Goal: Communication & Community: Answer question/provide support

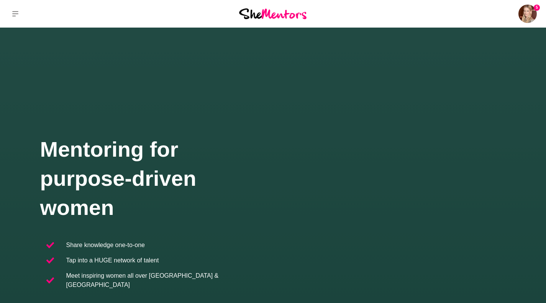
click at [0, 0] on link "Dashboard" at bounding box center [0, 0] width 0 height 0
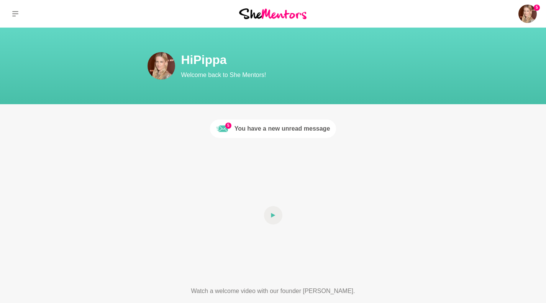
click at [0, 0] on p "Messages" at bounding box center [0, 0] width 0 height 0
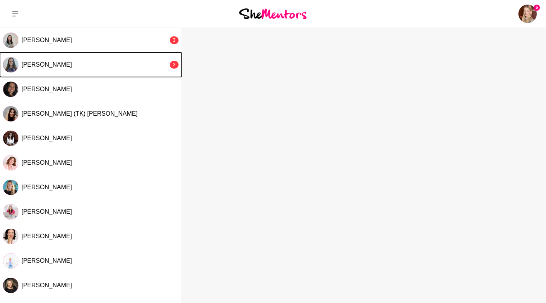
click at [32, 65] on span "[PERSON_NAME]" at bounding box center [46, 64] width 51 height 7
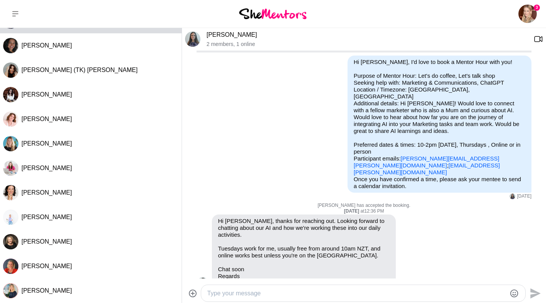
scroll to position [47, 0]
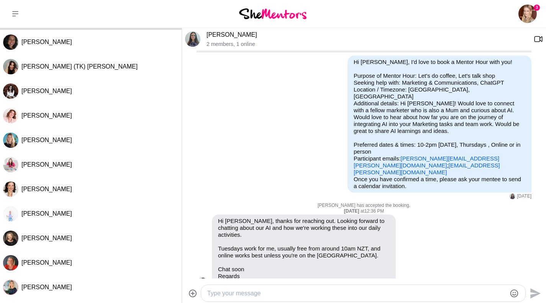
click at [233, 296] on textarea "Type your message" at bounding box center [356, 293] width 299 height 9
type textarea "A"
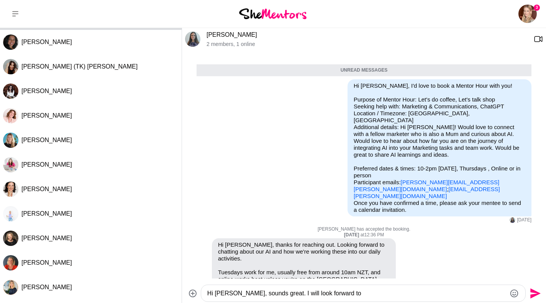
scroll to position [44, 0]
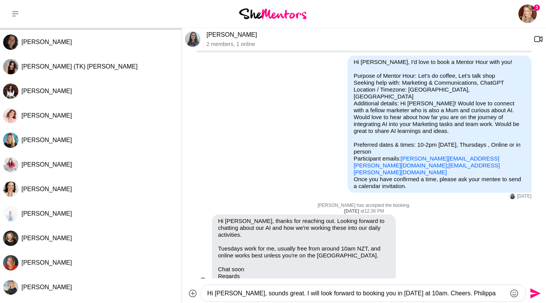
type textarea "Hi [PERSON_NAME], sounds great. I will look forward to booking you in [DATE] at…"
click at [536, 293] on icon "Send" at bounding box center [535, 293] width 10 height 10
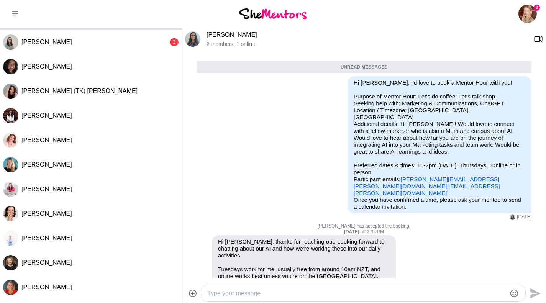
scroll to position [24, 0]
drag, startPoint x: 470, startPoint y: 172, endPoint x: 395, endPoint y: 171, distance: 75.1
click at [395, 171] on p "Purpose of Mentor Hour: Let's do coffee, Let's talk shop Seeking help with: Mar…" at bounding box center [439, 144] width 172 height 103
copy p "[PERSON_NAME][EMAIL_ADDRESS][PERSON_NAME][DOMAIN_NAME] ;"
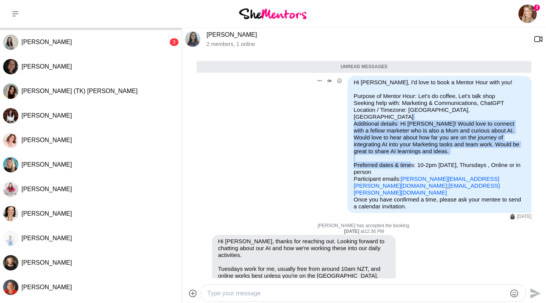
drag, startPoint x: 405, startPoint y: 154, endPoint x: 396, endPoint y: 117, distance: 38.1
click at [396, 117] on p "Purpose of Mentor Hour: Let's do coffee, Let's talk shop Seeking help with: Mar…" at bounding box center [439, 144] width 172 height 103
copy p "Hi [PERSON_NAME]! Would love to connect with a fellow marketer who is also a Mu…"
click at [232, 34] on link "[PERSON_NAME]" at bounding box center [231, 34] width 51 height 7
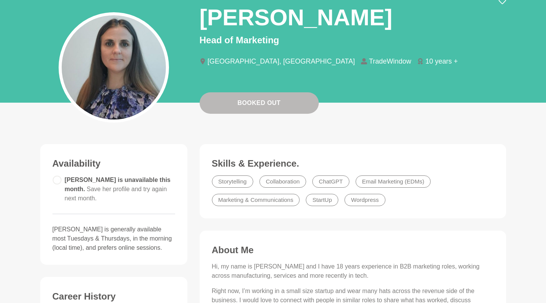
scroll to position [60, 0]
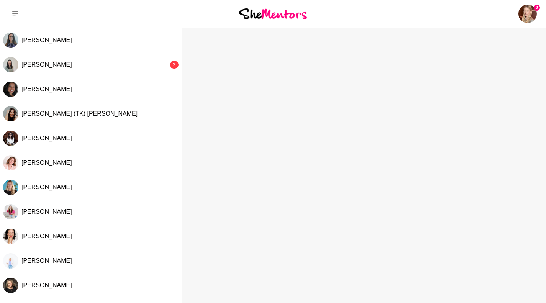
click at [0, 0] on p "Messages" at bounding box center [0, 0] width 0 height 0
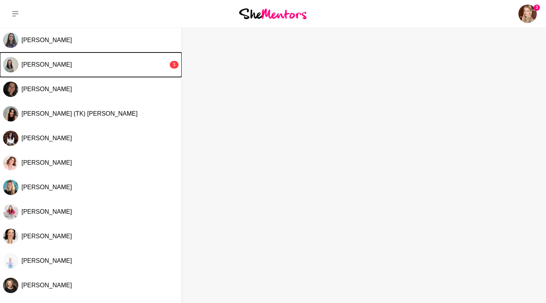
click at [79, 63] on div "[PERSON_NAME]" at bounding box center [94, 65] width 147 height 8
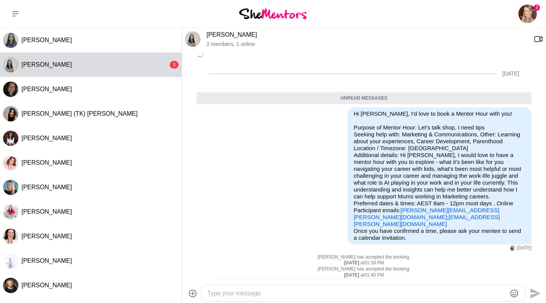
scroll to position [15, 0]
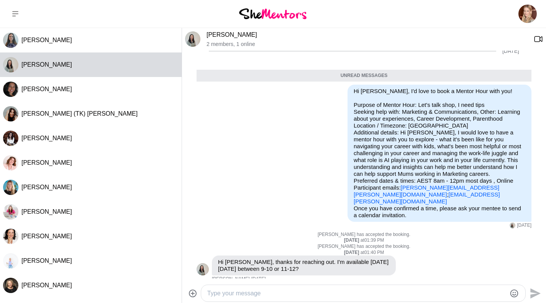
click at [226, 296] on textarea "Type your message" at bounding box center [356, 293] width 299 height 9
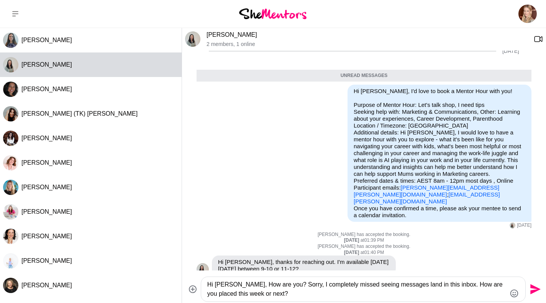
click at [401, 288] on textarea "Hi [PERSON_NAME], How are you? Sorry, I completely missed seeing messages land …" at bounding box center [356, 289] width 299 height 18
click at [274, 294] on textarea "Hi [PERSON_NAME], How are you? Sorry, I completely missed seeing messages land …" at bounding box center [356, 289] width 299 height 18
drag, startPoint x: 269, startPoint y: 284, endPoint x: 250, endPoint y: 284, distance: 19.1
click at [250, 284] on textarea "Hi [PERSON_NAME], How are you? Sorry, I completely missed seeing messages land …" at bounding box center [356, 289] width 299 height 18
click at [284, 285] on textarea "Hi [PERSON_NAME], How are you? Sorry, I completely missed seeing messages land …" at bounding box center [356, 289] width 299 height 18
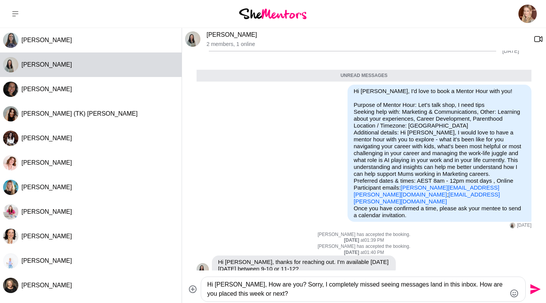
drag, startPoint x: 287, startPoint y: 286, endPoint x: 234, endPoint y: 284, distance: 53.3
click at [234, 284] on textarea "Hi [PERSON_NAME], How are you? Sorry, I completely missed seeing messages land …" at bounding box center [356, 289] width 299 height 18
type textarea "Hi [PERSON_NAME], Apologies, I completely missed seeing messages land in this i…"
click at [533, 290] on icon "Send" at bounding box center [534, 289] width 12 height 12
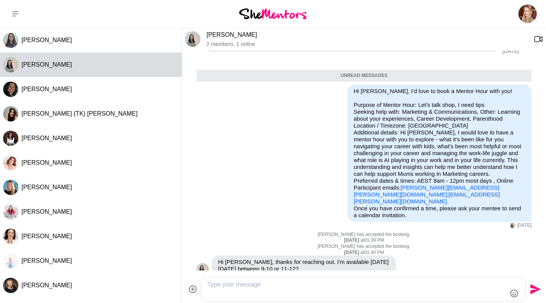
scroll to position [75, 0]
